Goal: Task Accomplishment & Management: Manage account settings

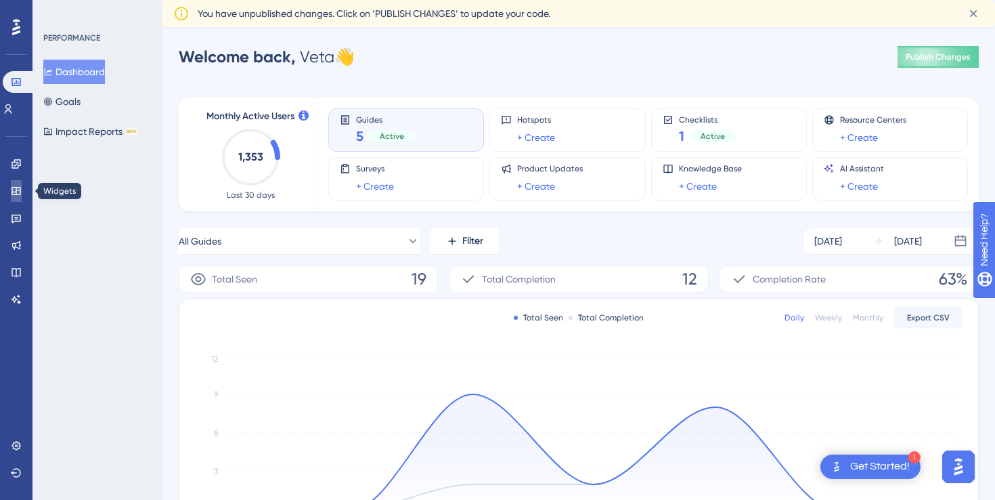
click at [18, 185] on icon at bounding box center [16, 190] width 11 height 11
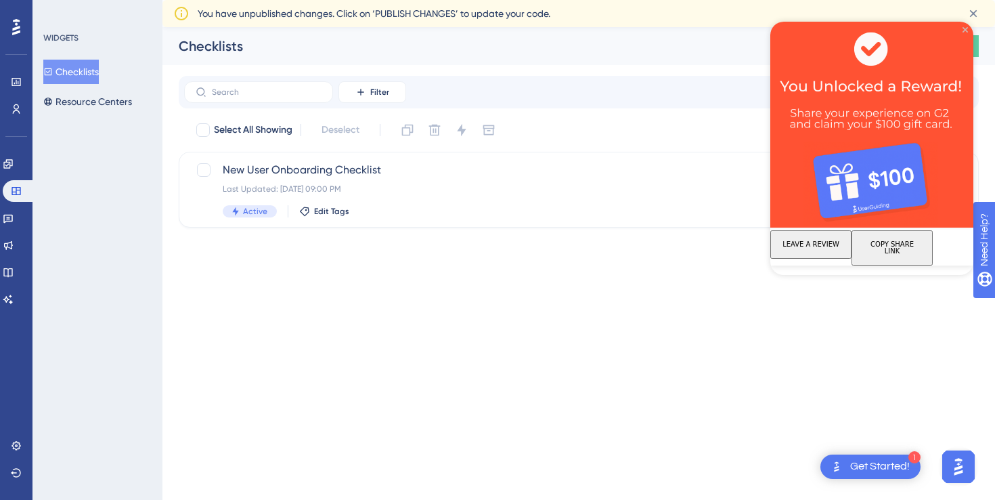
click at [963, 29] on icon "Close Preview" at bounding box center [965, 29] width 5 height 5
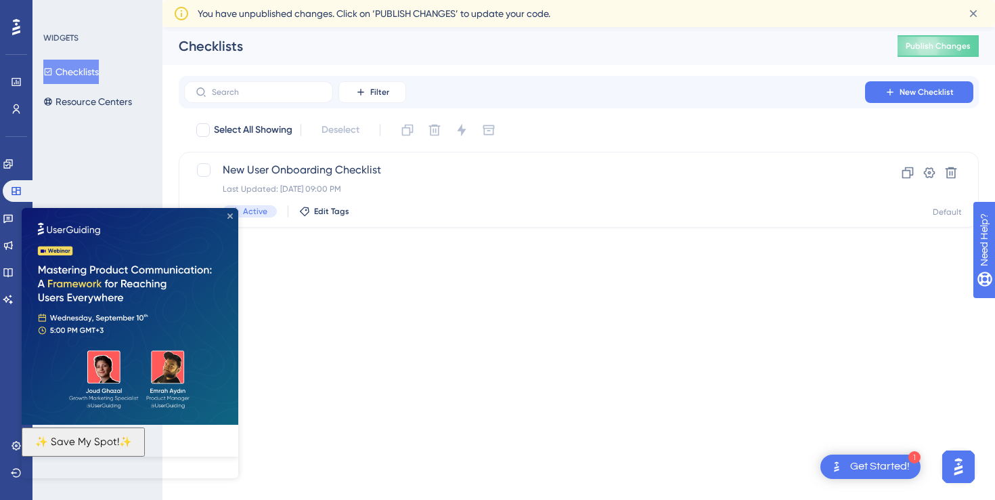
click at [230, 218] on icon "Close Preview" at bounding box center [229, 215] width 5 height 5
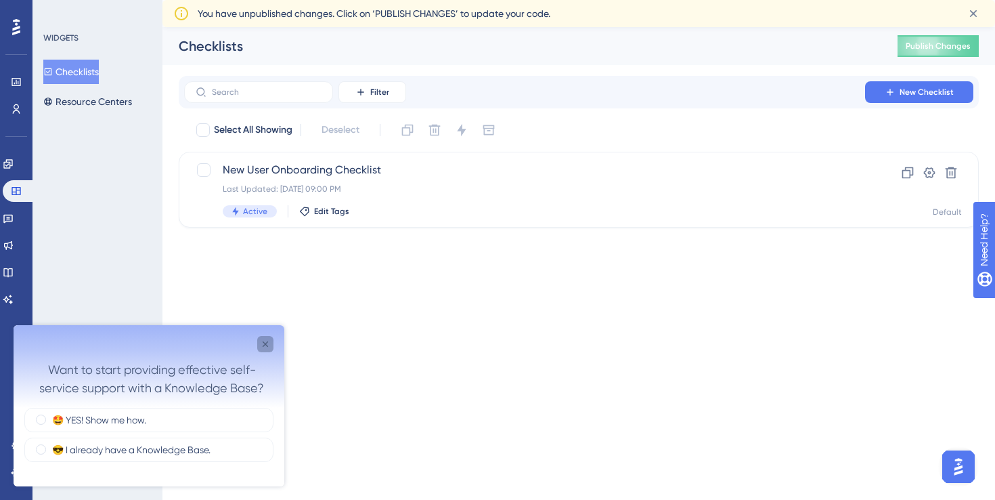
click at [271, 340] on div "Close survey" at bounding box center [265, 344] width 16 height 16
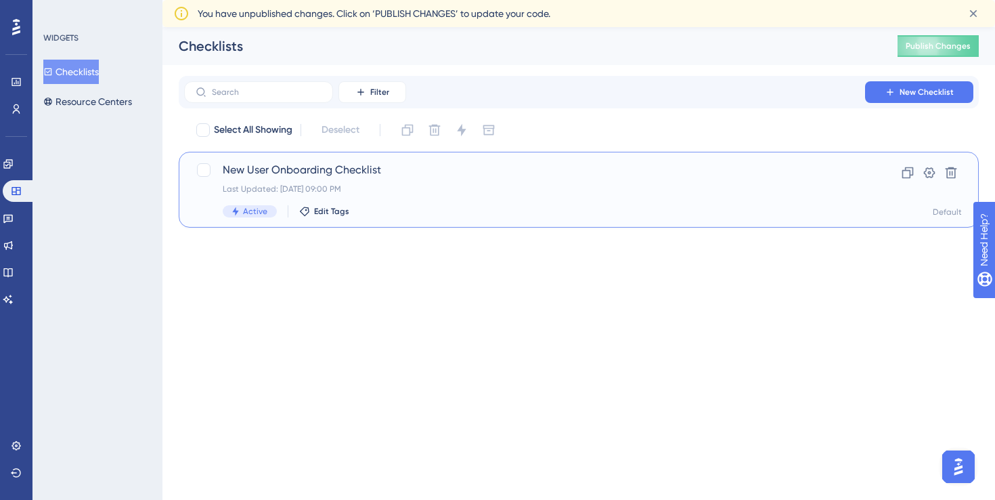
click at [292, 167] on span "New User Onboarding Checklist" at bounding box center [525, 170] width 604 height 16
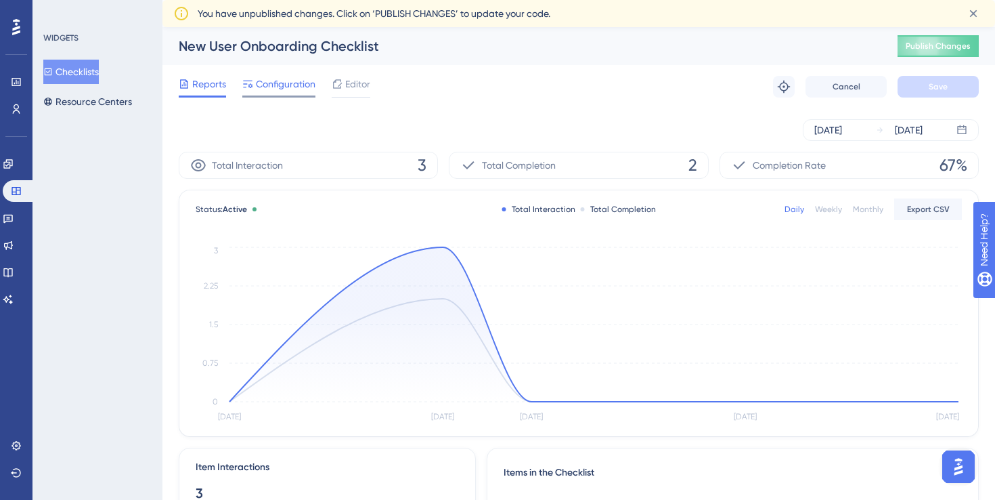
click at [280, 91] on span "Configuration" at bounding box center [286, 84] width 60 height 16
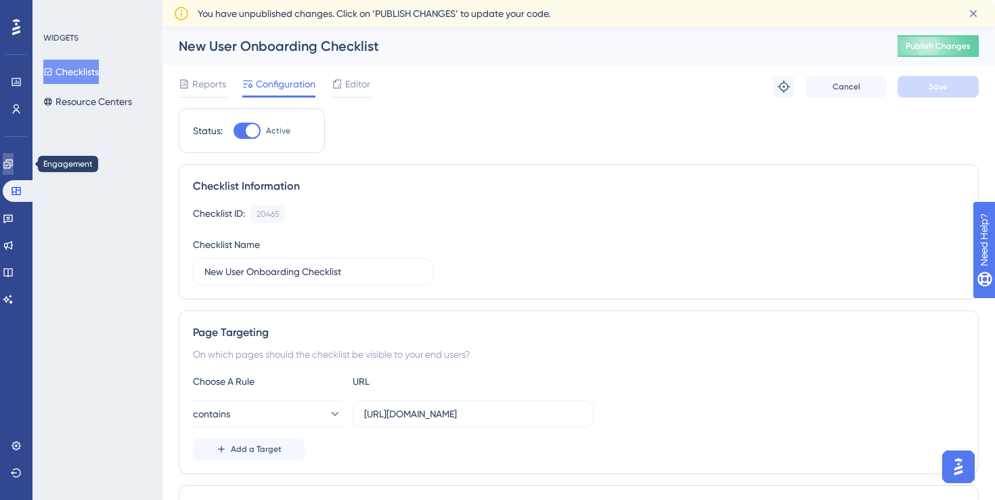
click at [12, 168] on icon at bounding box center [8, 163] width 11 height 11
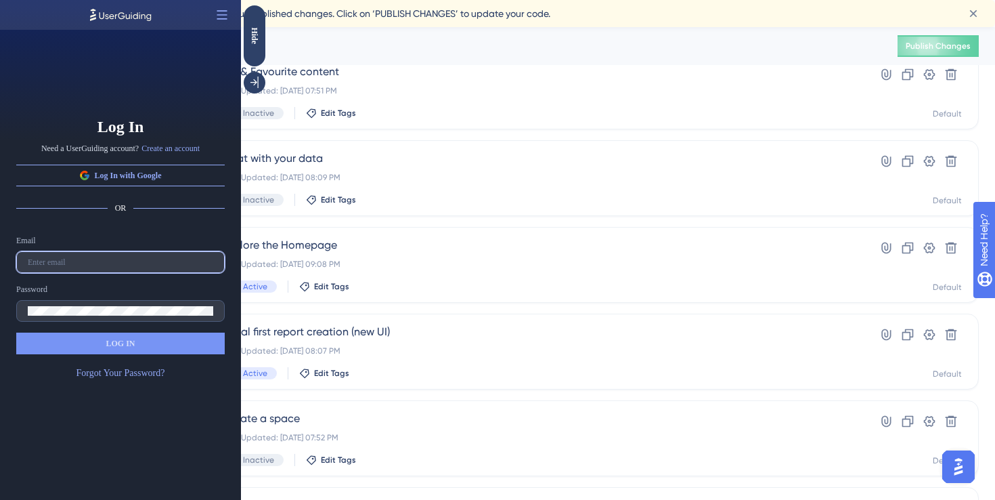
click at [79, 263] on input "text" at bounding box center [120, 261] width 185 height 9
type input "veta@whatagraph.com"
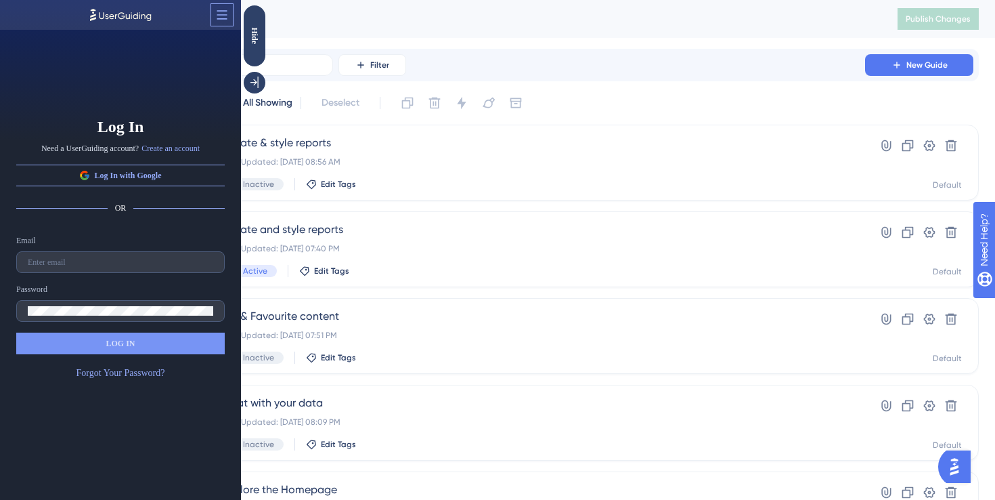
click at [223, 8] on icon at bounding box center [222, 15] width 14 height 14
click at [184, 46] on span "Close the Builder" at bounding box center [169, 48] width 57 height 11
click at [214, 6] on button at bounding box center [222, 15] width 22 height 22
click at [183, 47] on span "Close the Builder" at bounding box center [169, 48] width 57 height 11
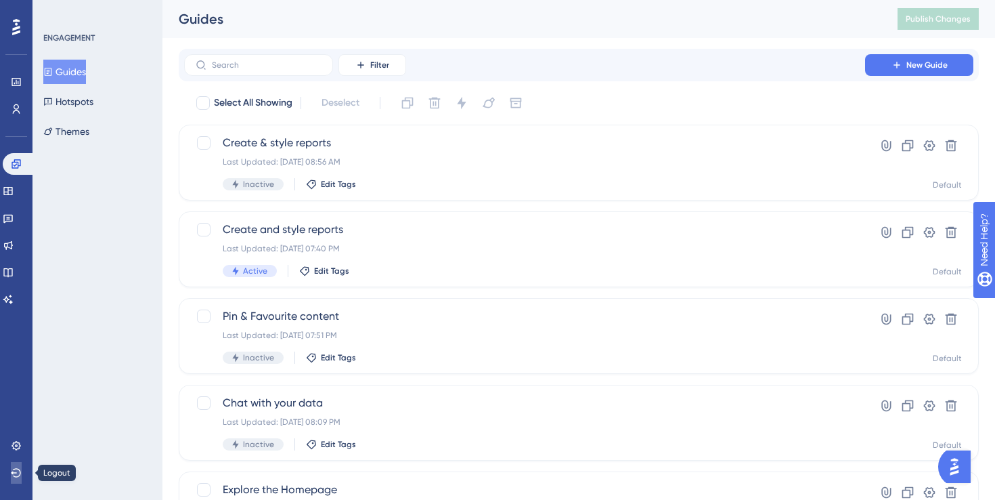
click at [12, 472] on icon at bounding box center [16, 472] width 10 height 9
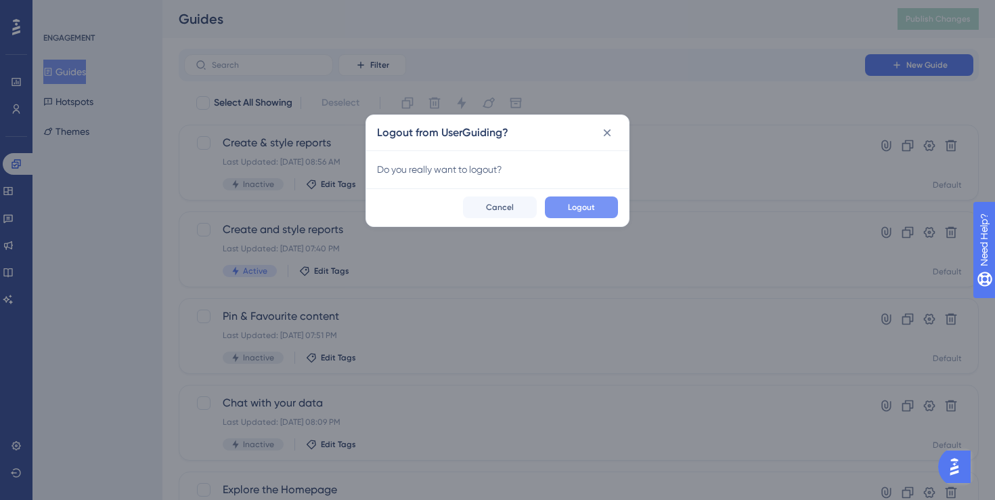
click at [593, 203] on span "Logout" at bounding box center [581, 207] width 27 height 11
